Goal: Transaction & Acquisition: Book appointment/travel/reservation

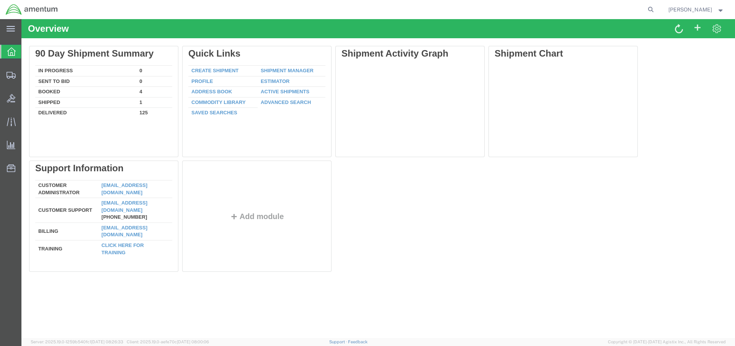
click at [721, 10] on strong "button" at bounding box center [720, 9] width 7 height 3
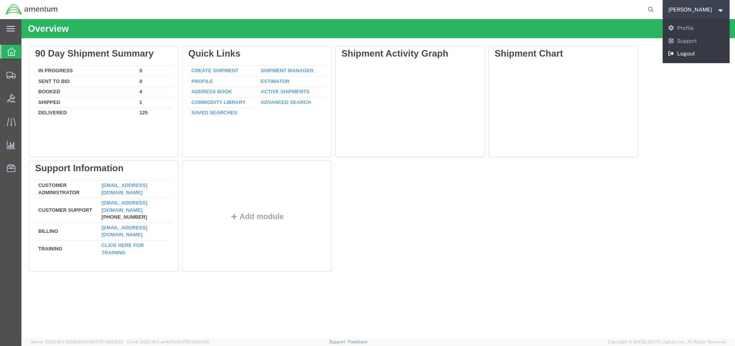
click at [698, 54] on link "Logout" at bounding box center [695, 53] width 67 height 13
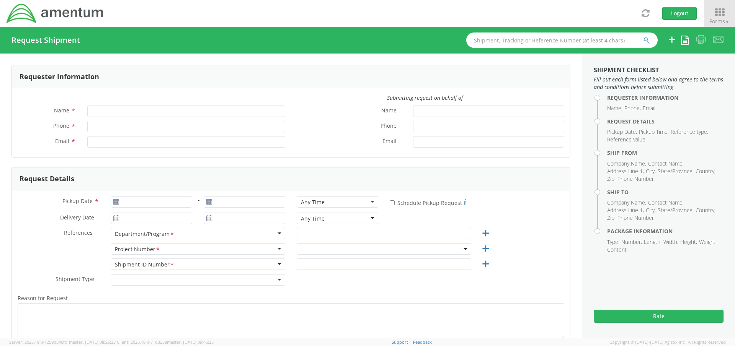
type input "[PERSON_NAME]"
type input "[PHONE_NUMBER]"
type input "[PERSON_NAME][EMAIL_ADDRESS][PERSON_NAME][DOMAIN_NAME]"
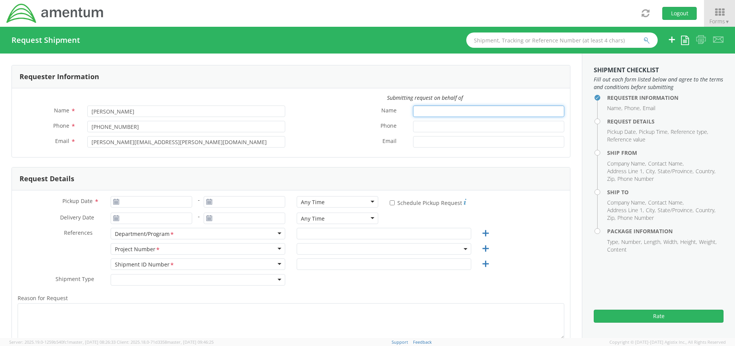
click at [423, 110] on input "Name *" at bounding box center [488, 111] width 151 height 11
type input "[PERSON_NAME]"
type input "[DATE]"
click at [157, 202] on input "[DATE]" at bounding box center [151, 201] width 81 height 11
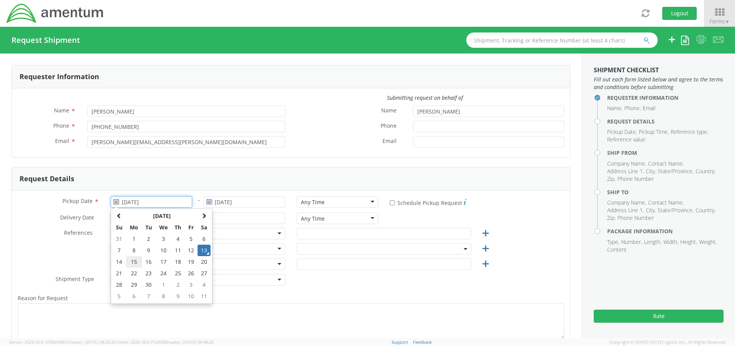
click at [130, 261] on td "15" at bounding box center [134, 261] width 16 height 11
type input "[DATE]"
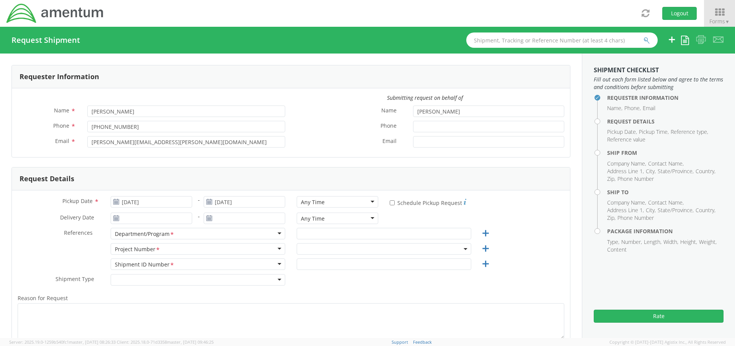
click at [334, 202] on div "Any Time" at bounding box center [337, 201] width 81 height 11
click at [37, 191] on div "Pickup Date * [DATE] - [DATE] Any Time Any Time Any Time 7:00 am - 10:00 am 10:…" at bounding box center [291, 291] width 558 height 201
click at [390, 203] on input "* Schedule Pickup Request" at bounding box center [392, 202] width 5 height 5
checkbox input "true"
click at [305, 234] on input "text" at bounding box center [384, 233] width 174 height 11
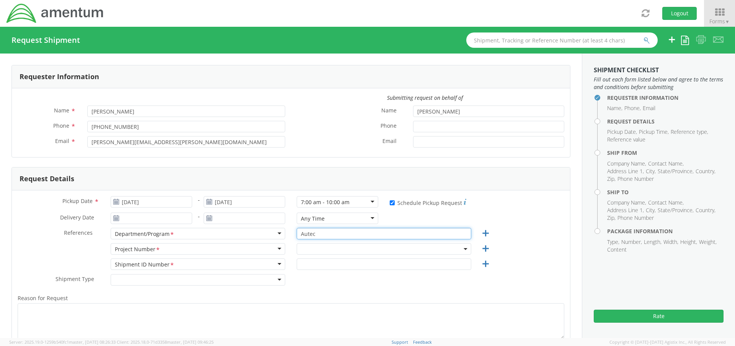
type input "Autec"
click at [323, 251] on span at bounding box center [384, 248] width 174 height 11
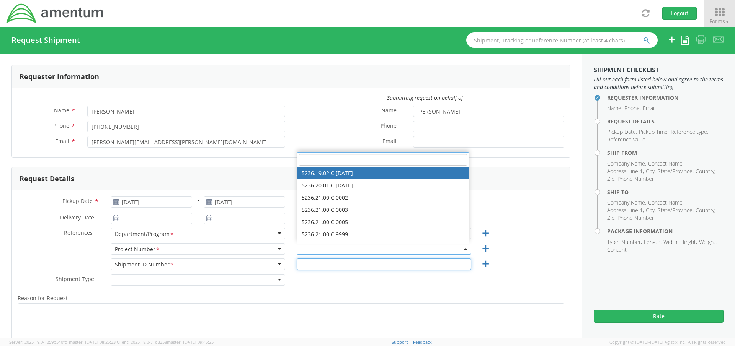
click at [303, 262] on input "text" at bounding box center [384, 264] width 174 height 11
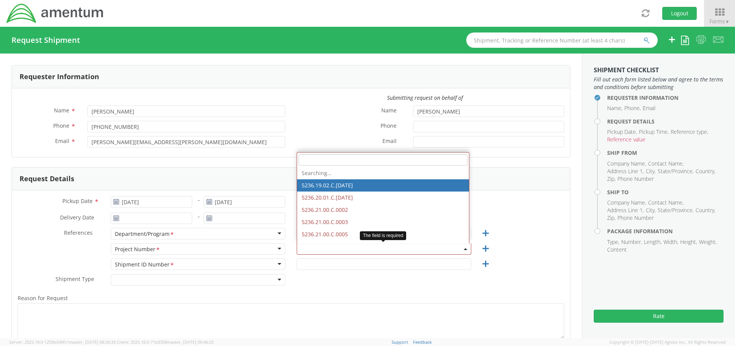
click at [307, 250] on span at bounding box center [384, 248] width 174 height 11
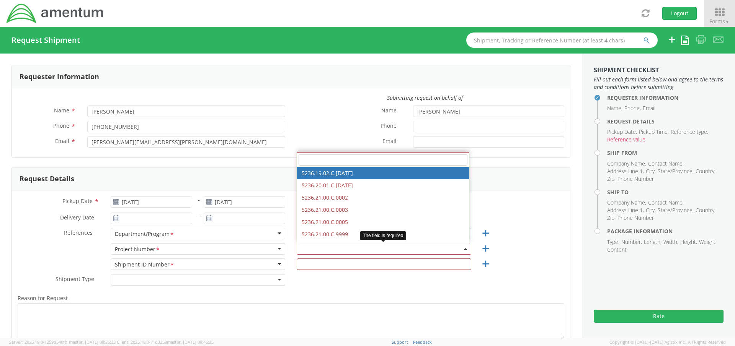
click at [311, 162] on input "search" at bounding box center [382, 159] width 169 height 11
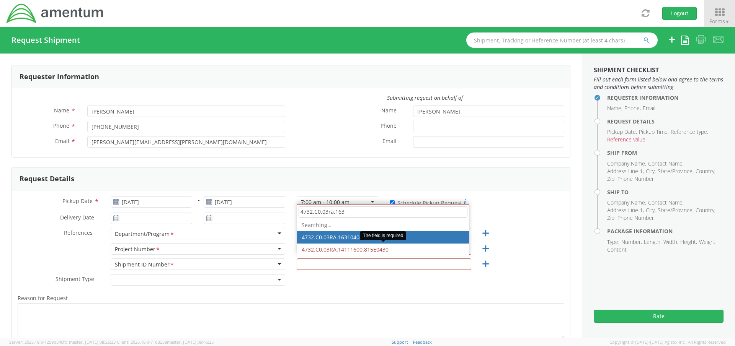
type input "4732.C0.03ra.1631"
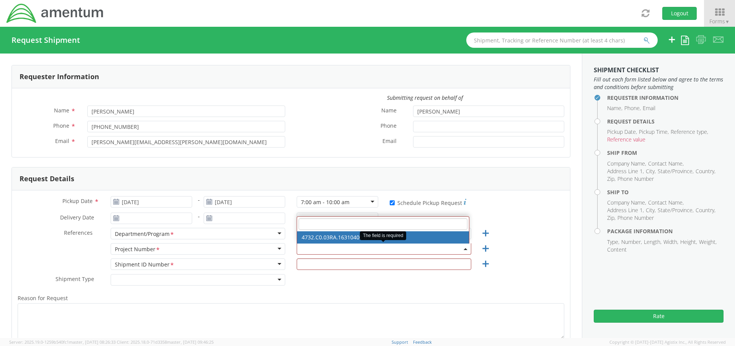
select select "4732.C0.03RA.16310400.815E0440"
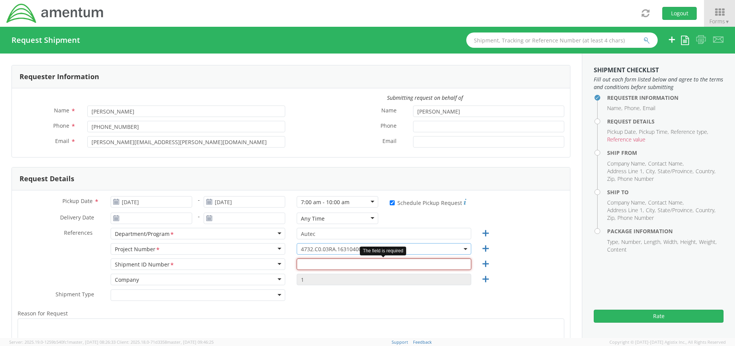
click at [310, 264] on input "text" at bounding box center [384, 264] width 174 height 11
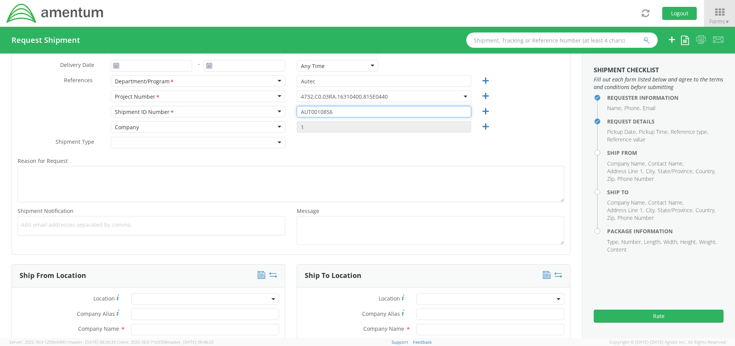
type input "AUT0010856"
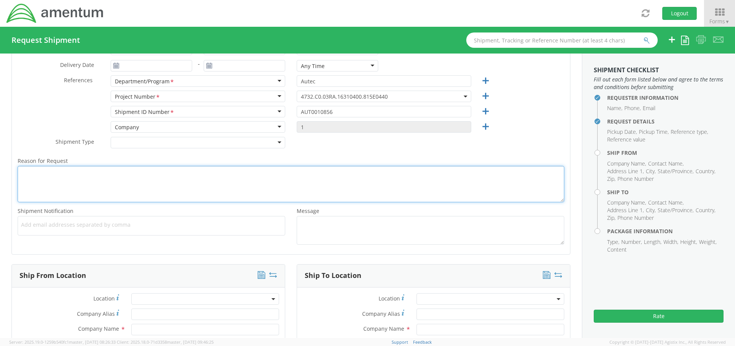
click at [58, 176] on textarea "Reason for Request *" at bounding box center [291, 184] width 546 height 36
type textarea "S"
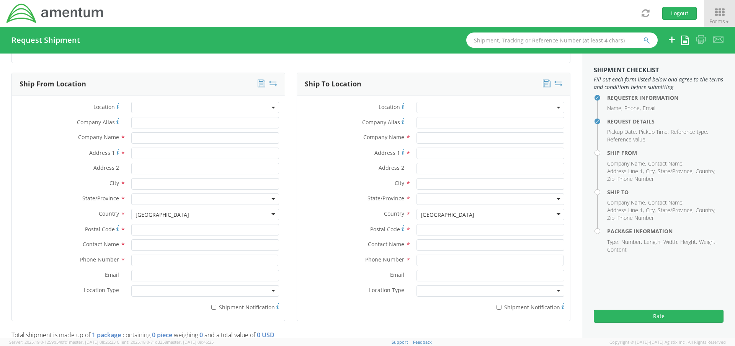
type textarea "Part sent to vendor for recertification"
click at [142, 247] on input "text" at bounding box center [205, 245] width 148 height 11
type input "[PERSON_NAME]"
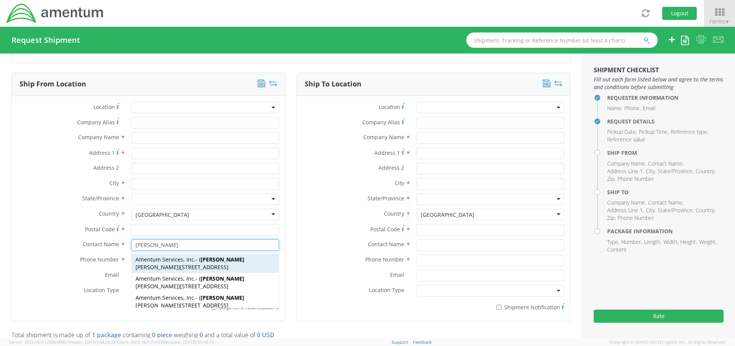
click at [180, 266] on span "[STREET_ADDRESS]" at bounding box center [204, 267] width 49 height 7
type input "Amentum Services, Inc."
type input "[STREET_ADDRESS]"
type input "[GEOGRAPHIC_DATA]"
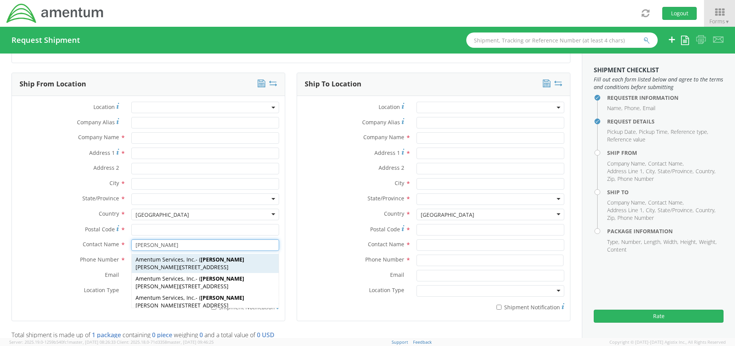
type input "33406"
type input "[PERSON_NAME]"
type input "[PHONE_NUMBER]"
type input "[PERSON_NAME][EMAIL_ADDRESS][PERSON_NAME][DOMAIN_NAME]"
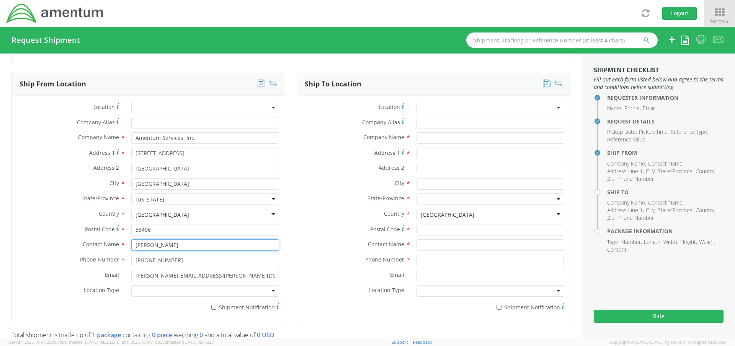
type input "[PERSON_NAME]"
click at [183, 293] on div at bounding box center [205, 290] width 148 height 11
click at [23, 102] on div "Location * Company Alias * Company Name * Amentum Services, Inc. Address 1 * [G…" at bounding box center [148, 208] width 273 height 213
click at [215, 308] on label "* Shipment Notification" at bounding box center [205, 306] width 148 height 9
click at [215, 308] on input "* Shipment Notification" at bounding box center [213, 307] width 5 height 5
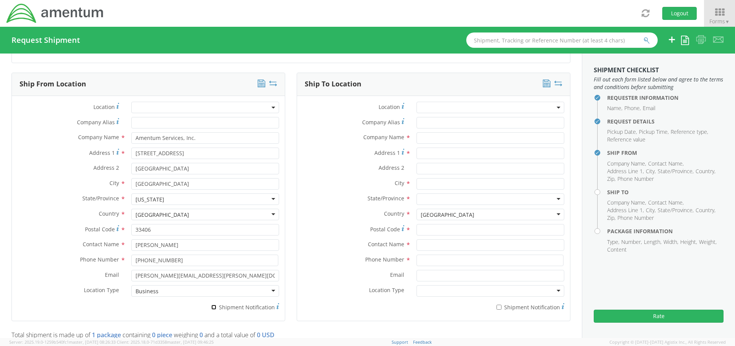
checkbox input "true"
click at [419, 139] on input "text" at bounding box center [490, 137] width 148 height 11
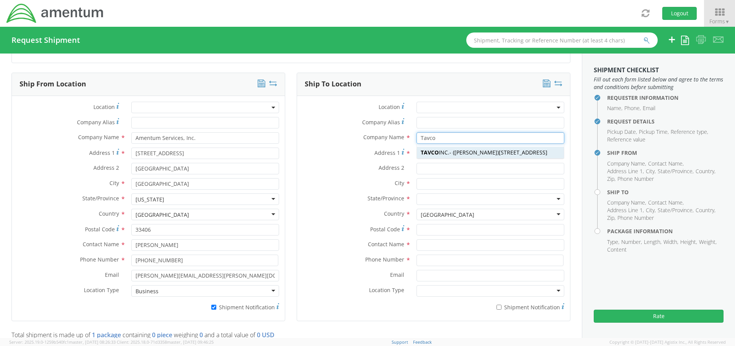
click at [436, 150] on span "TAVCO INC." at bounding box center [434, 152] width 29 height 7
type input "TAVCO INC."
type input "[STREET_ADDRESS]"
type input "Chatsworth"
type input "91311"
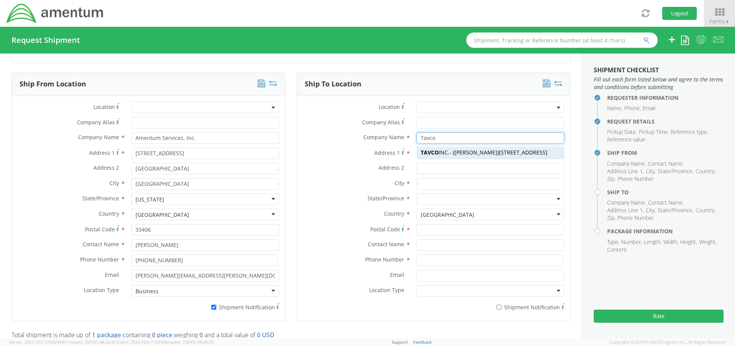
type input "[PERSON_NAME]"
type input "[PHONE_NUMBER]"
type input "[PERSON_NAME][EMAIL_ADDRESS][PERSON_NAME][DOMAIN_NAME]"
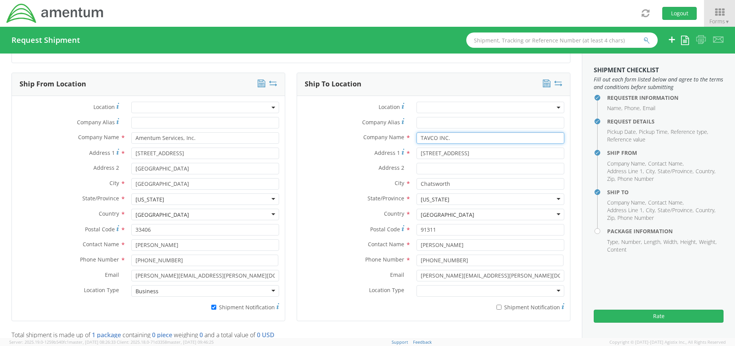
type input "TAVCO INC."
drag, startPoint x: 450, startPoint y: 247, endPoint x: 408, endPoint y: 247, distance: 42.1
click at [380, 247] on div "Contact Name * [PERSON_NAME]" at bounding box center [433, 245] width 273 height 11
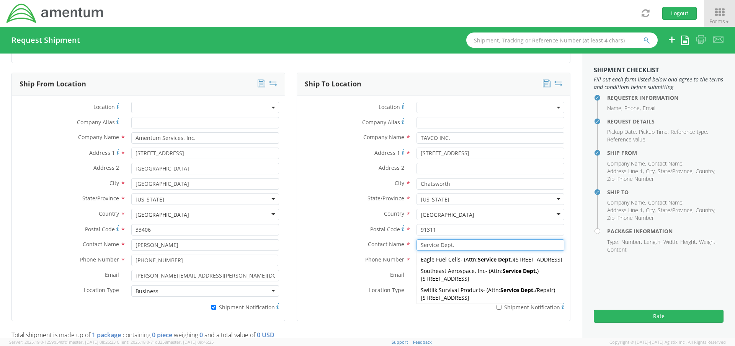
type input "Service Dept."
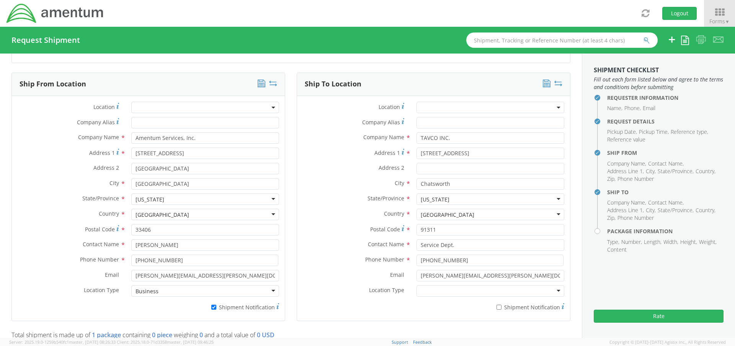
click at [440, 293] on div at bounding box center [490, 290] width 148 height 11
click at [297, 102] on div "Location * Company Alias * Company Name * TAVCO INC. Tavco TAVCO INC. - ( [PERS…" at bounding box center [433, 208] width 273 height 213
click at [496, 308] on input "* Shipment Notification" at bounding box center [498, 307] width 5 height 5
checkbox input "true"
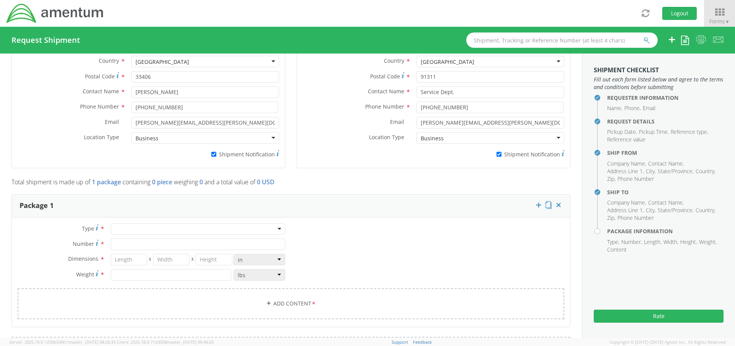
click at [238, 230] on div at bounding box center [198, 228] width 174 height 11
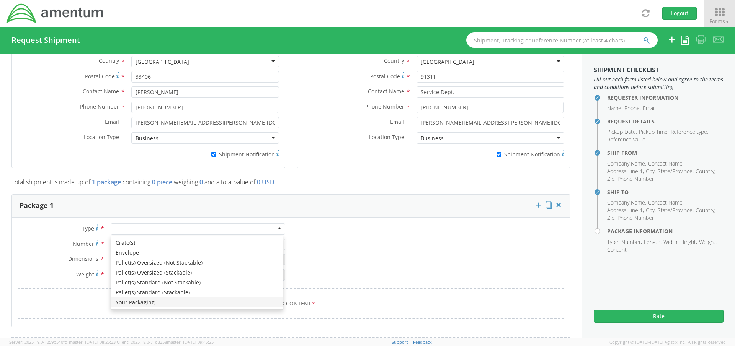
click at [25, 223] on div "Type * Crate(s) Envelope Pallet(s) Oversized (Not Stackable) Pallet(s) Oversize…" at bounding box center [291, 276] width 558 height 106
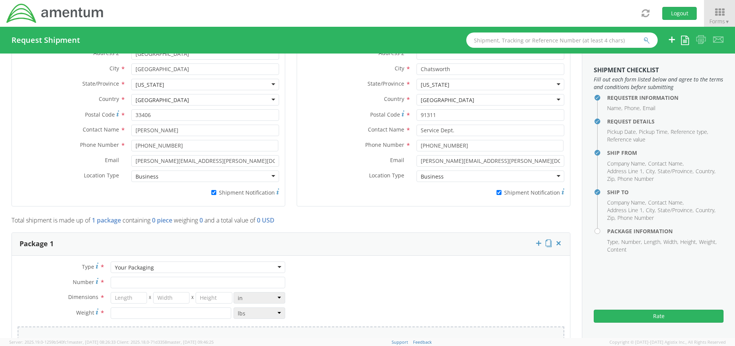
scroll to position [612, 0]
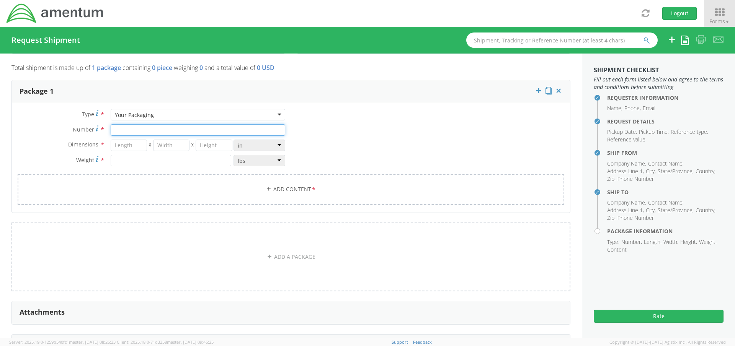
click at [132, 128] on input "Number *" at bounding box center [198, 129] width 174 height 11
type input "1"
type input "12"
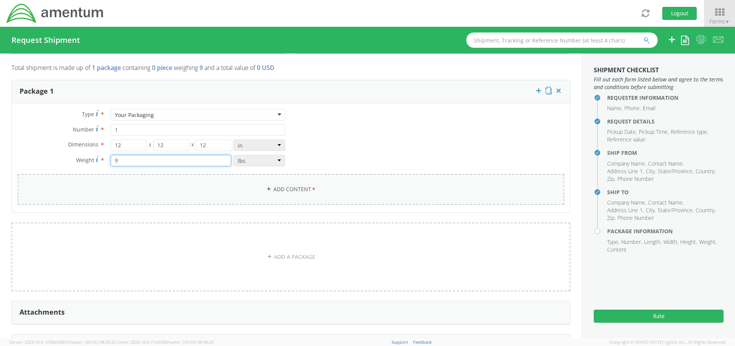
type input "9"
click at [198, 187] on link "Add Content *" at bounding box center [291, 189] width 546 height 31
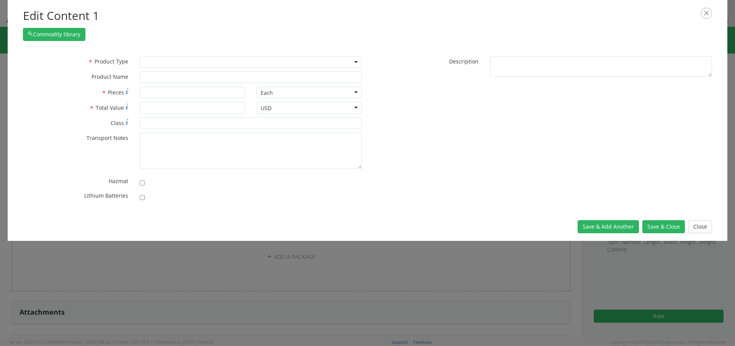
click at [150, 61] on span at bounding box center [251, 61] width 222 height 11
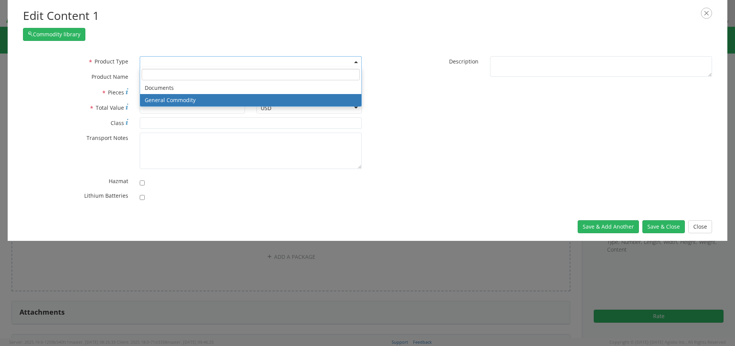
select select "COMMODITY"
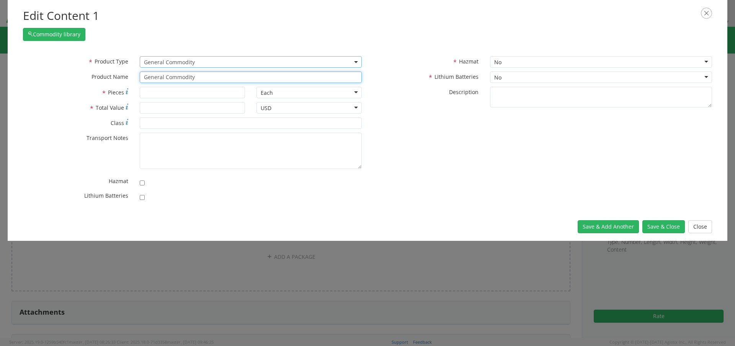
drag, startPoint x: 200, startPoint y: 74, endPoint x: 114, endPoint y: 82, distance: 87.2
click at [114, 82] on div "* Product Name General Commodity" at bounding box center [192, 77] width 350 height 11
click at [188, 77] on input "Blow Down Bottle P/N 23111282 S/N 2227 & 2248" at bounding box center [251, 77] width 222 height 11
type input "Blow Down Bottles P/N 23111282 S/N 2227 & 2248"
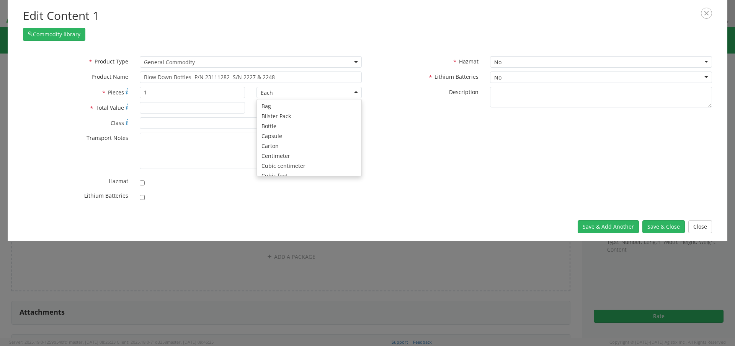
scroll to position [68, 0]
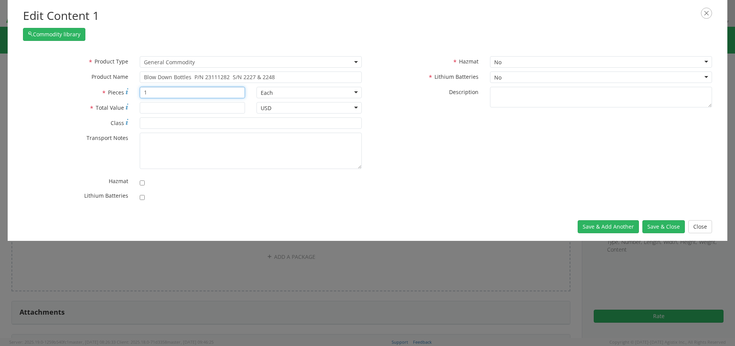
drag, startPoint x: 153, startPoint y: 95, endPoint x: 134, endPoint y: 93, distance: 19.2
click at [134, 93] on div "1" at bounding box center [192, 92] width 117 height 11
type input "2"
type input "500"
click at [663, 230] on button "Save & Close" at bounding box center [663, 226] width 42 height 13
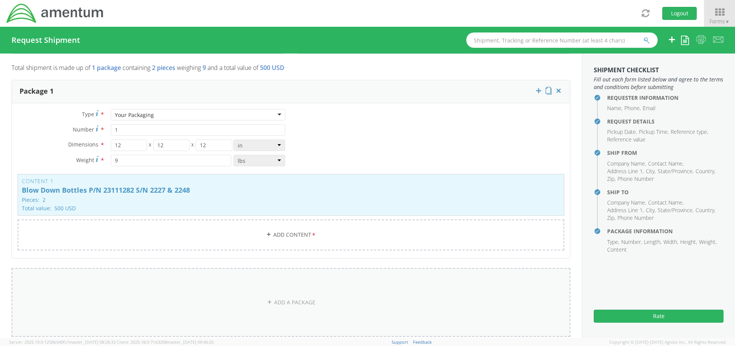
scroll to position [727, 0]
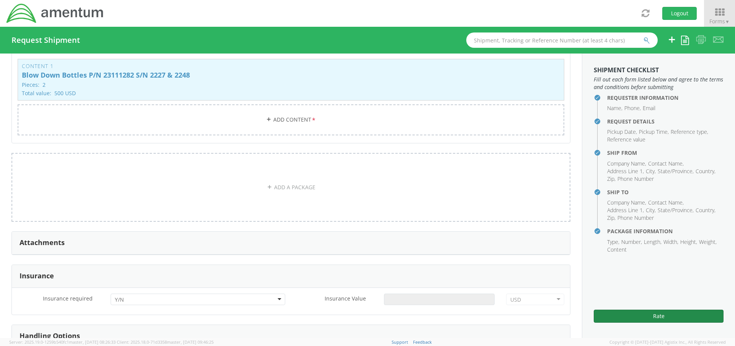
click at [665, 316] on button "Rate" at bounding box center [658, 316] width 130 height 13
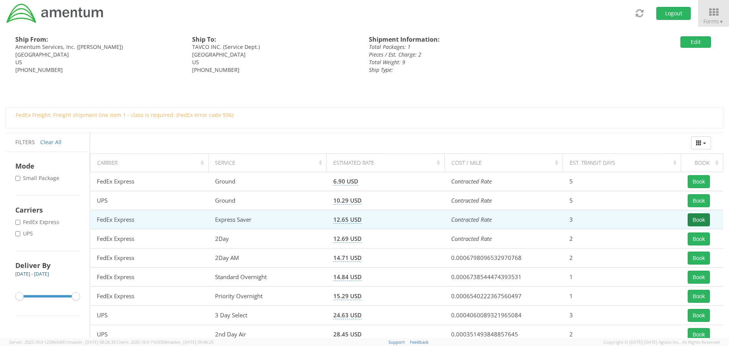
click at [694, 220] on button "Book" at bounding box center [699, 219] width 22 height 13
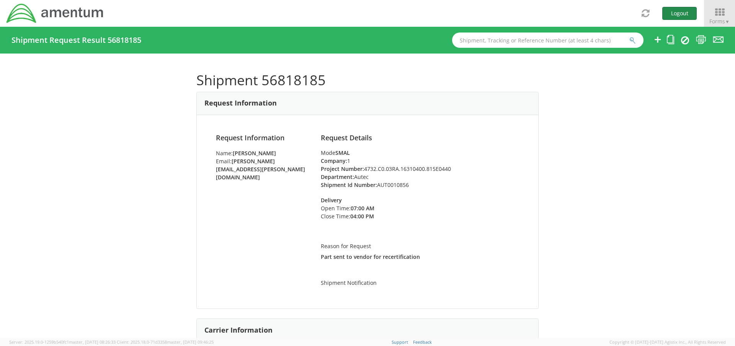
click at [682, 13] on button "Logout" at bounding box center [679, 13] width 34 height 13
